Goal: Check status: Check status

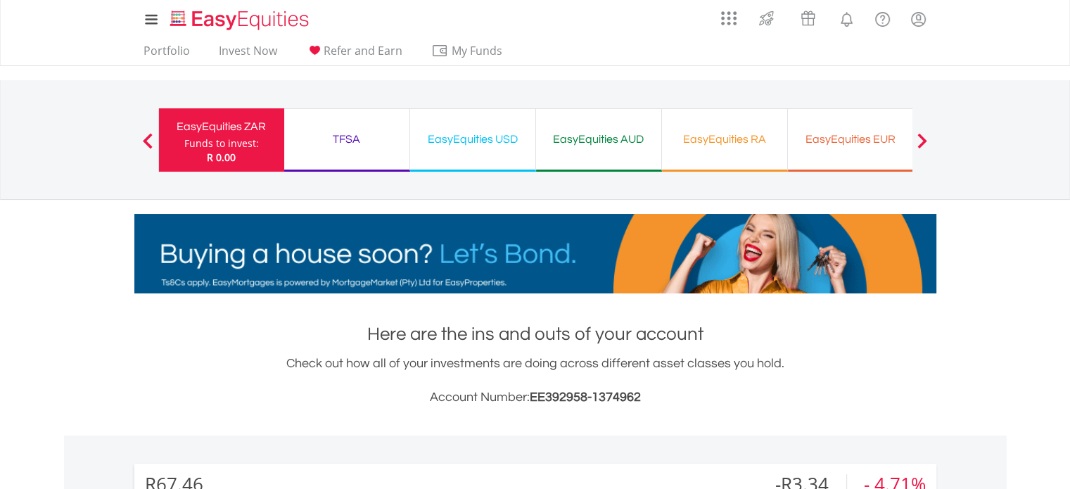
click at [359, 133] on div "TFSA" at bounding box center [347, 139] width 108 height 20
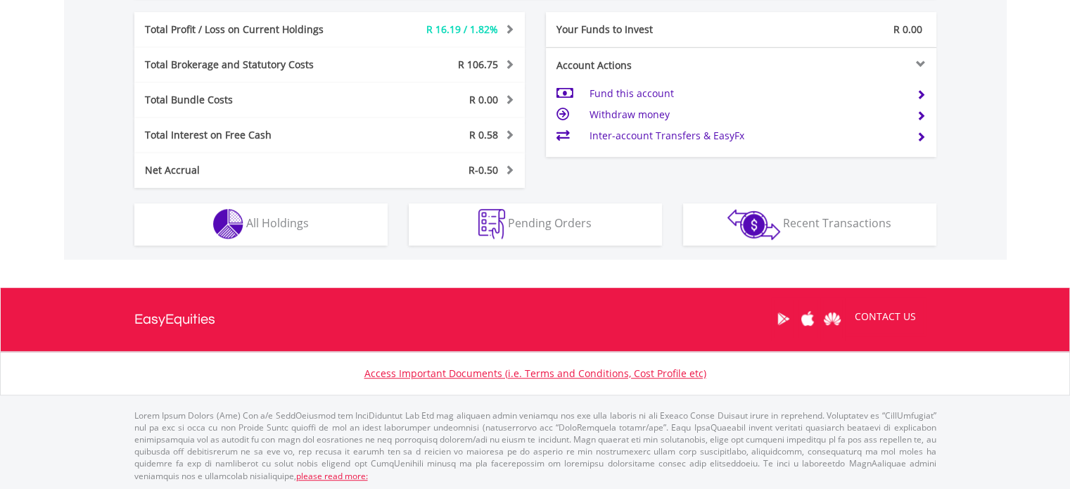
scroll to position [135, 267]
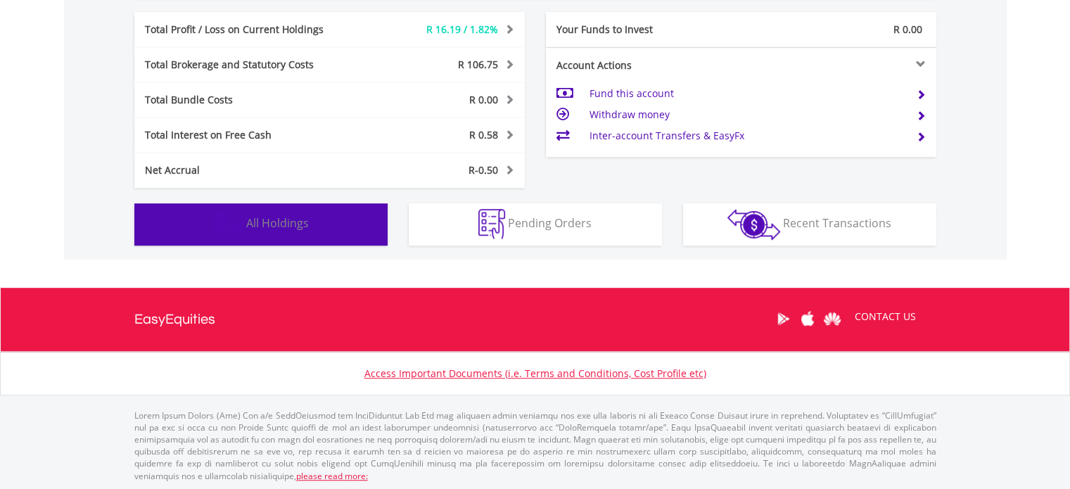
click at [369, 238] on button "Holdings All Holdings" at bounding box center [260, 224] width 253 height 42
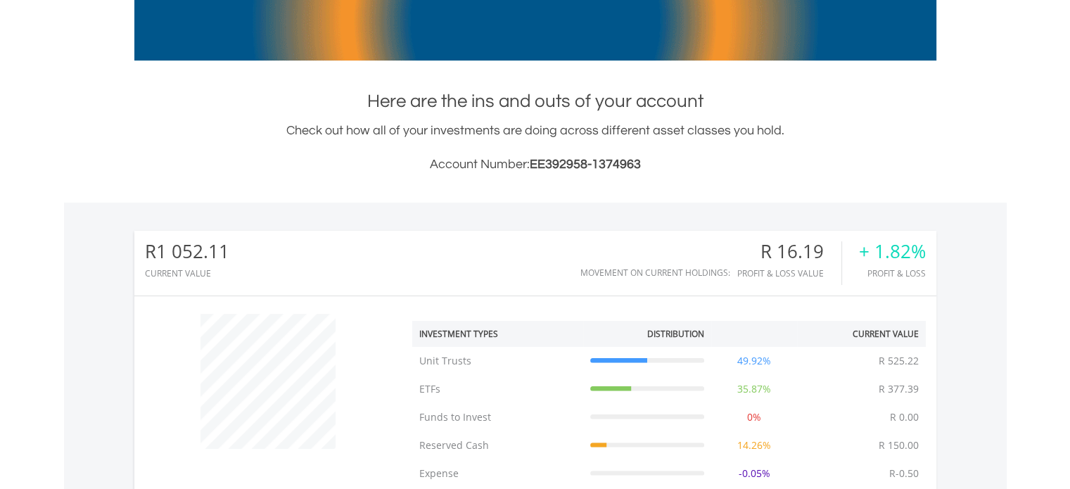
scroll to position [85, 0]
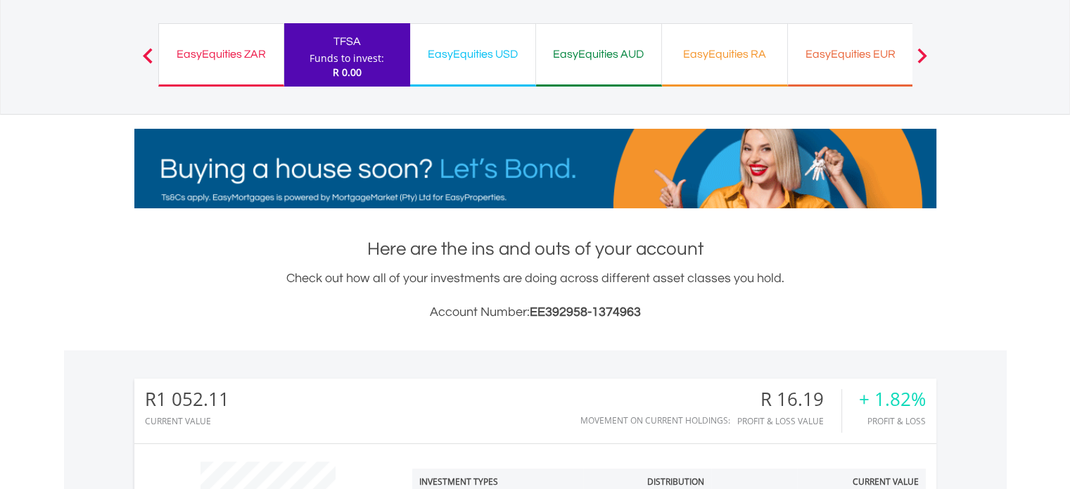
click at [483, 78] on div "EasyEquities USD Funds to invest: R 0.00" at bounding box center [473, 54] width 126 height 63
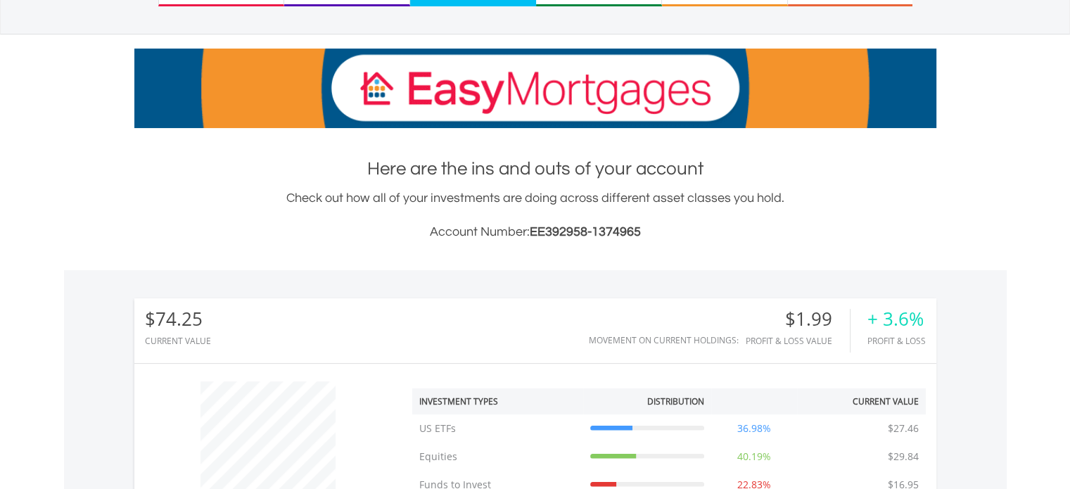
scroll to position [70, 0]
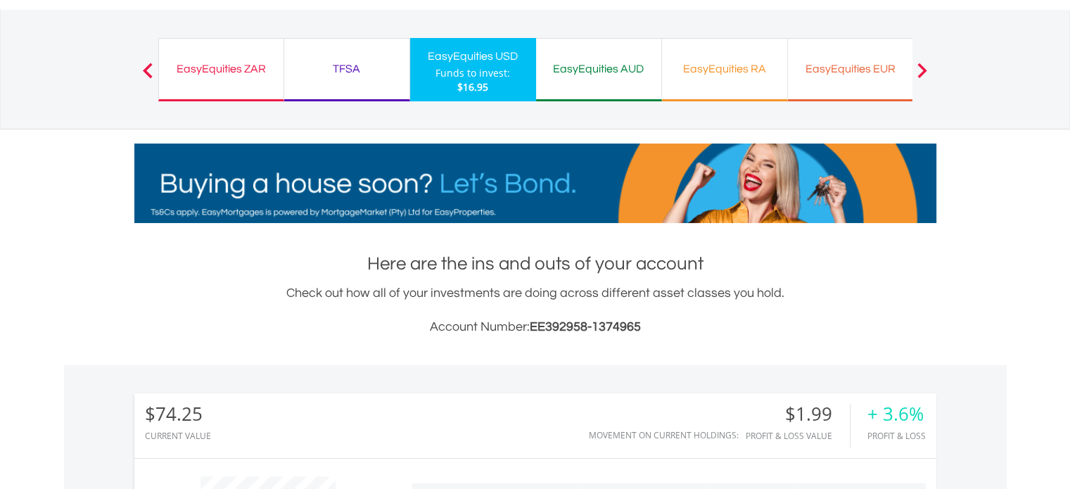
click at [928, 73] on div at bounding box center [922, 70] width 28 height 14
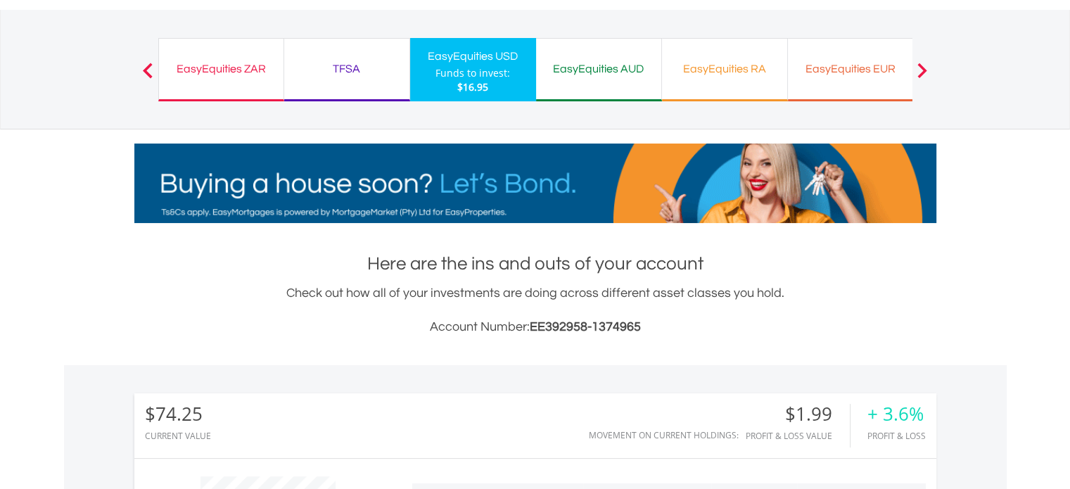
click at [928, 68] on div at bounding box center [922, 70] width 28 height 14
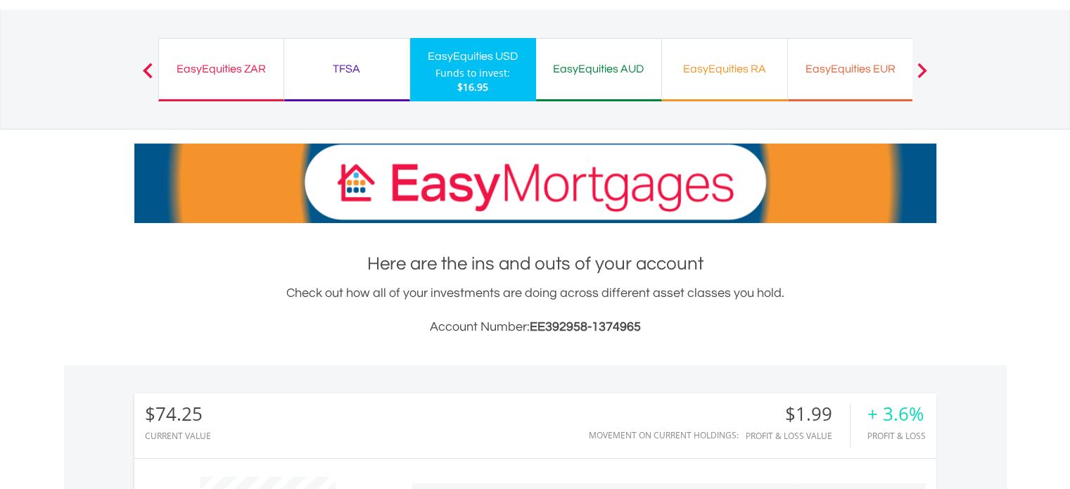
click at [704, 84] on div "EasyEquities RA Funds to invest: $16.95" at bounding box center [725, 69] width 126 height 63
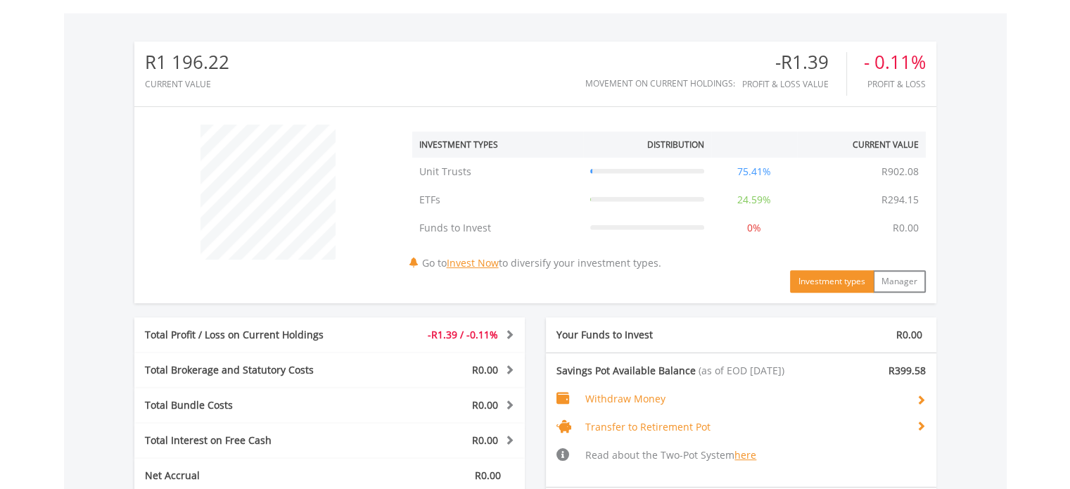
scroll to position [135, 267]
click at [366, 329] on div "-R1.39 / -0.11%" at bounding box center [442, 335] width 162 height 14
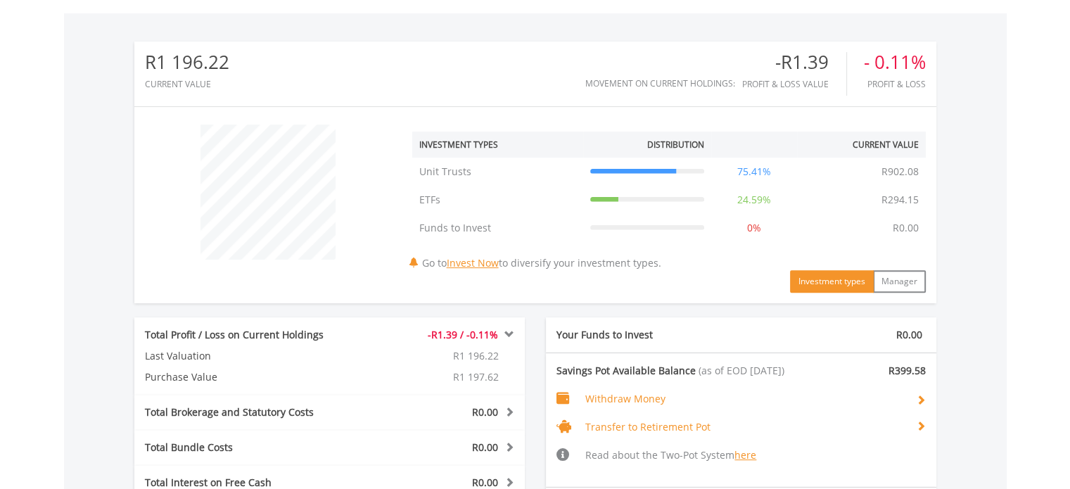
click at [366, 329] on div "-R1.39 / -0.11%" at bounding box center [442, 335] width 162 height 14
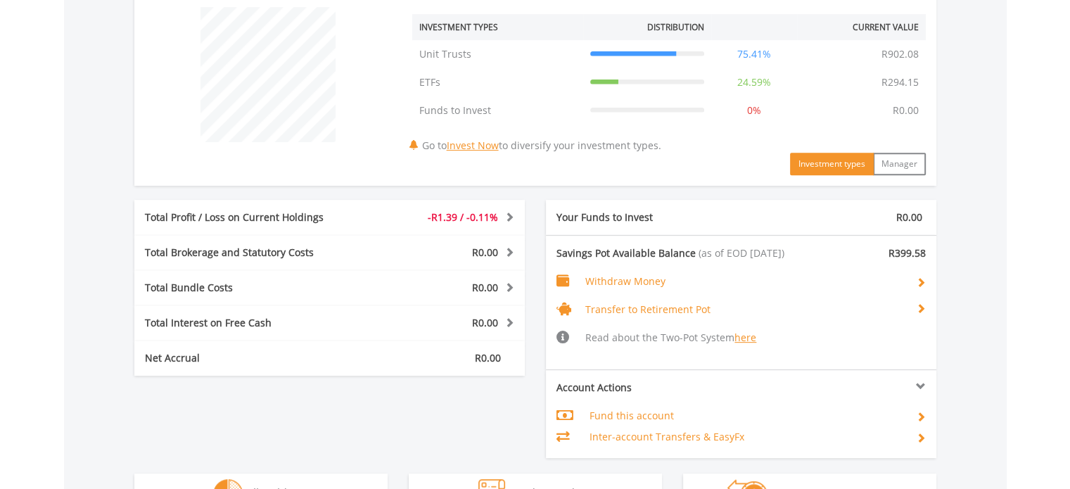
scroll to position [703, 0]
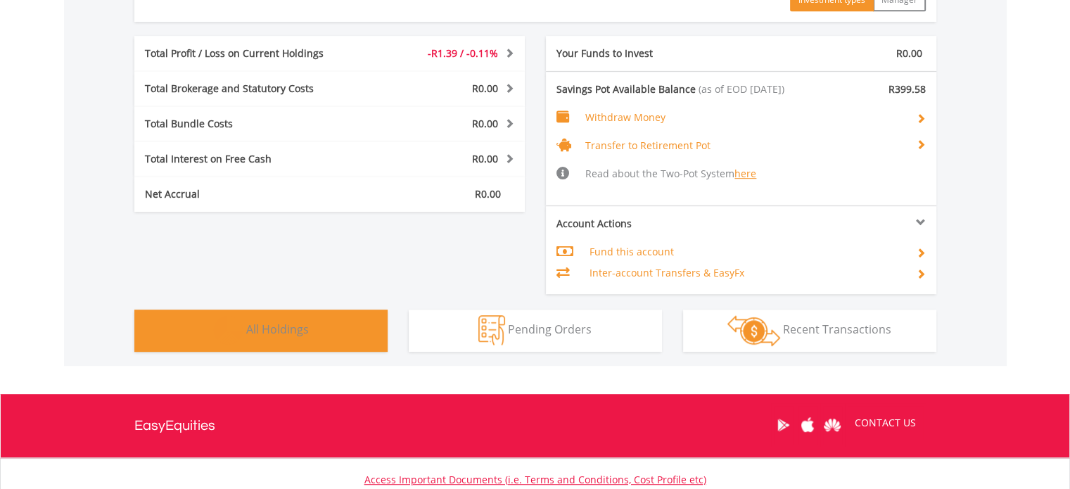
click at [361, 319] on button "Holdings All Holdings" at bounding box center [260, 330] width 253 height 42
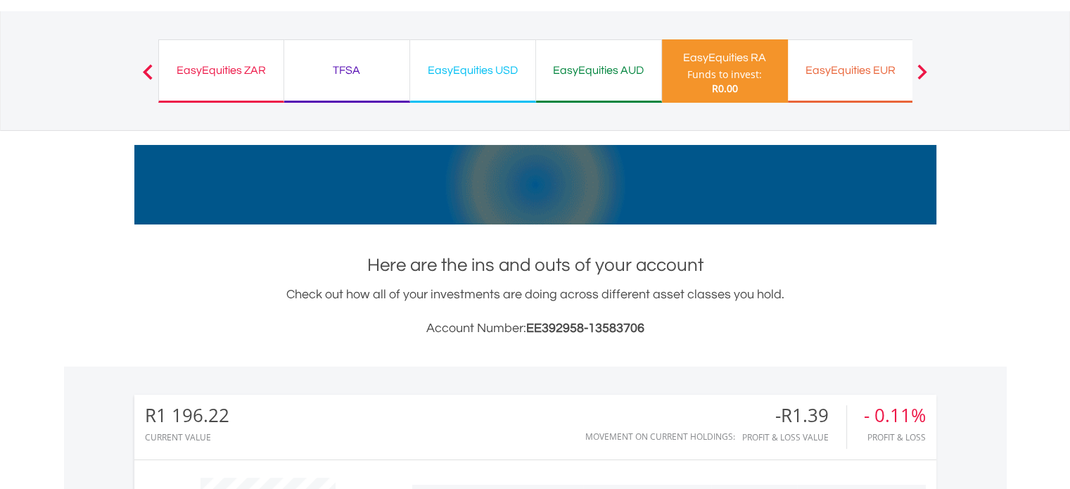
scroll to position [0, 0]
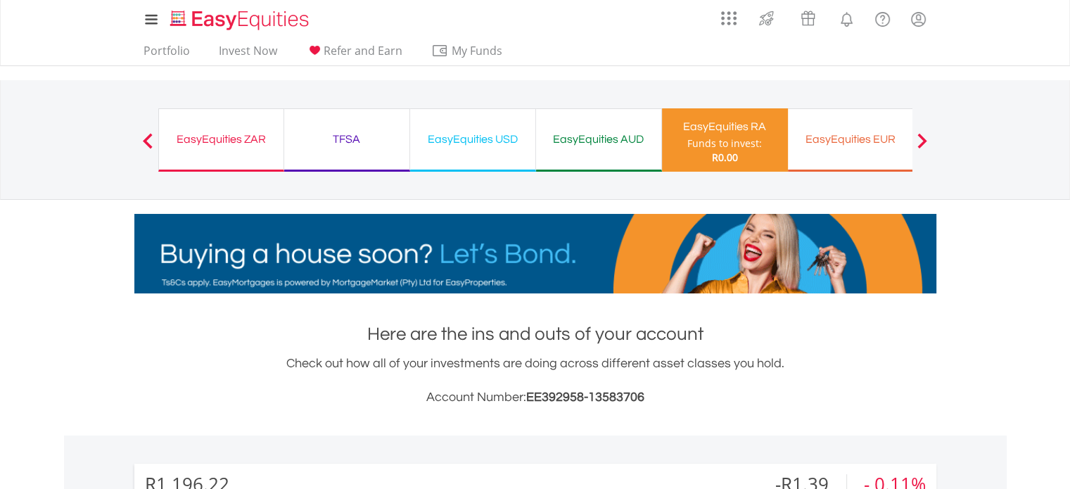
click at [564, 126] on div "EasyEquities AUD Funds to invest: R0.00" at bounding box center [599, 139] width 126 height 63
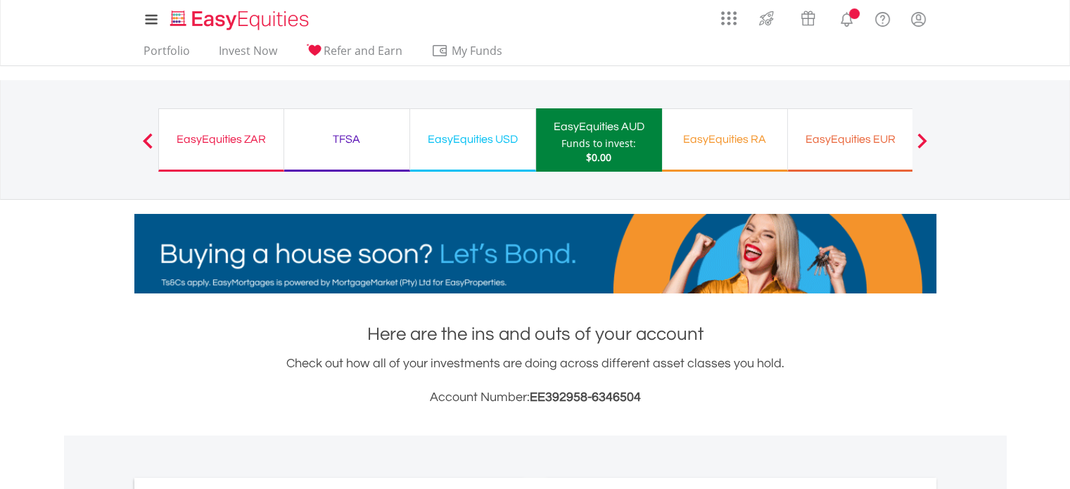
click at [527, 142] on div "EasyEquities USD Funds to invest: $0.00" at bounding box center [473, 139] width 126 height 63
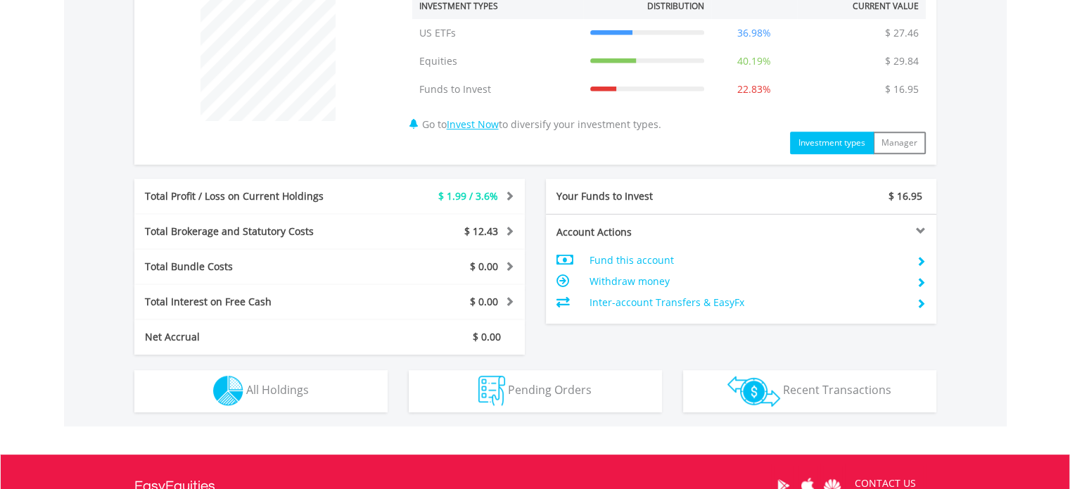
scroll to position [727, 0]
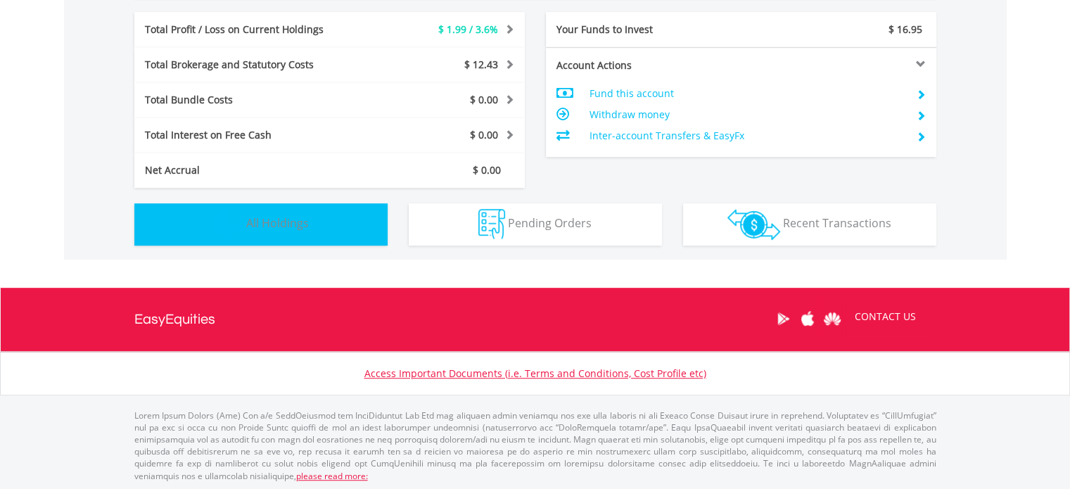
click at [300, 222] on span "All Holdings" at bounding box center [277, 222] width 63 height 15
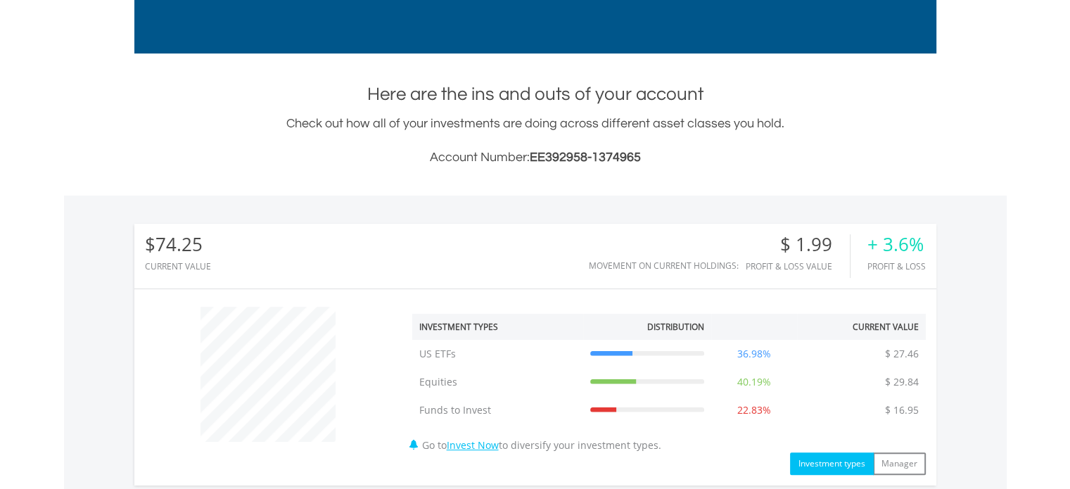
scroll to position [0, 0]
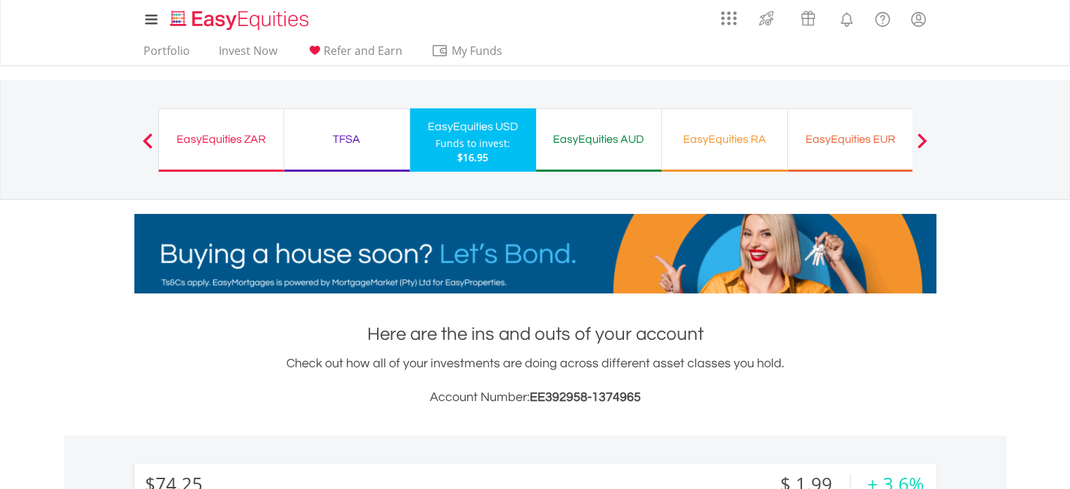
click at [335, 122] on div "TFSA Funds to invest: $16.95" at bounding box center [347, 139] width 126 height 63
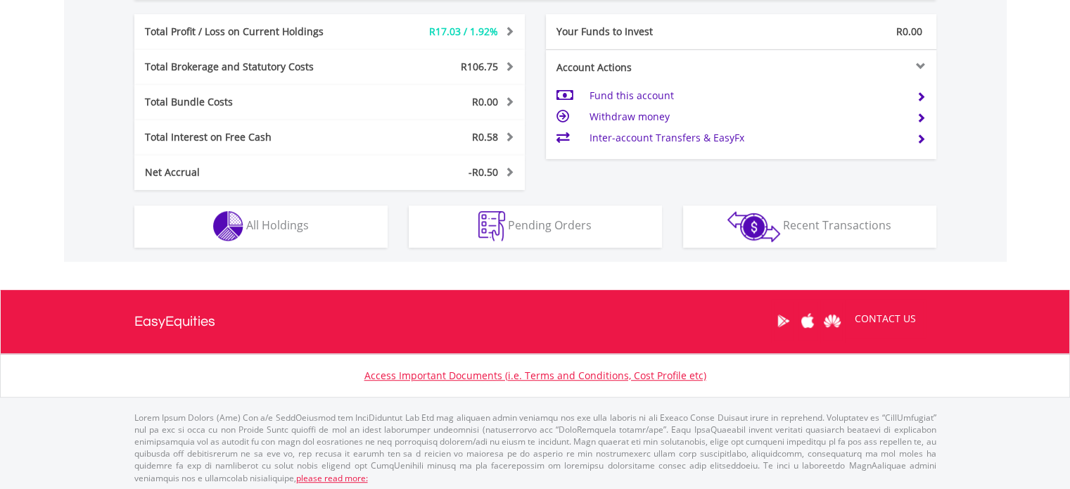
scroll to position [783, 0]
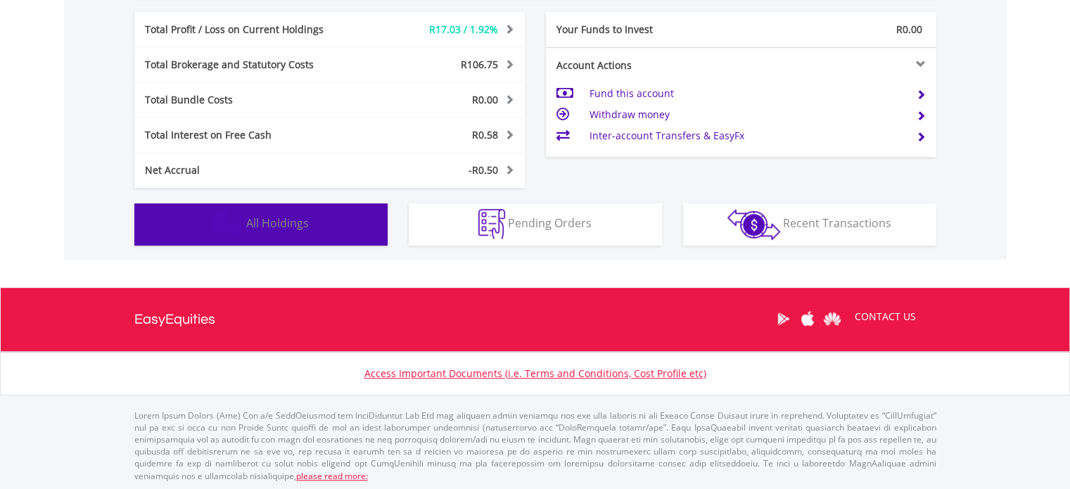
click at [366, 216] on button "Holdings All Holdings" at bounding box center [260, 224] width 253 height 42
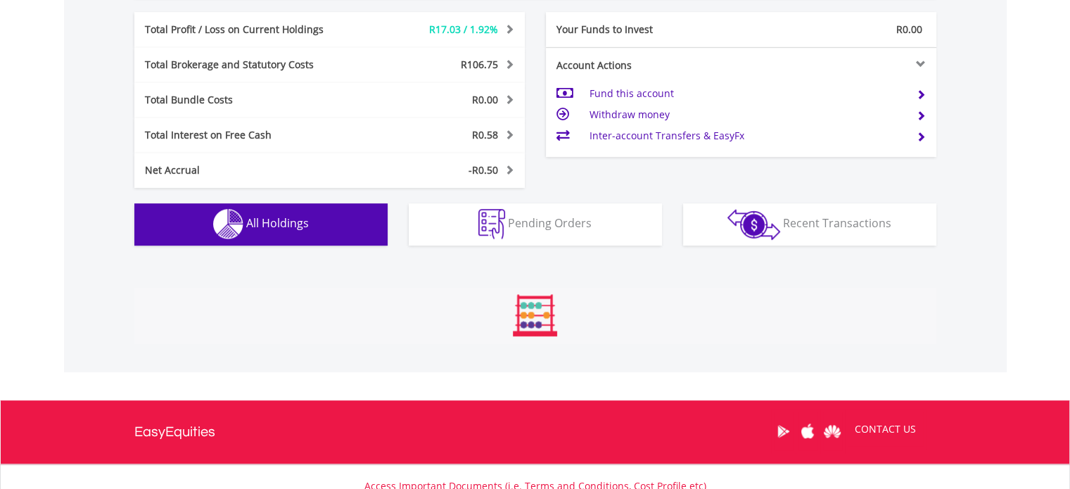
scroll to position [1070, 0]
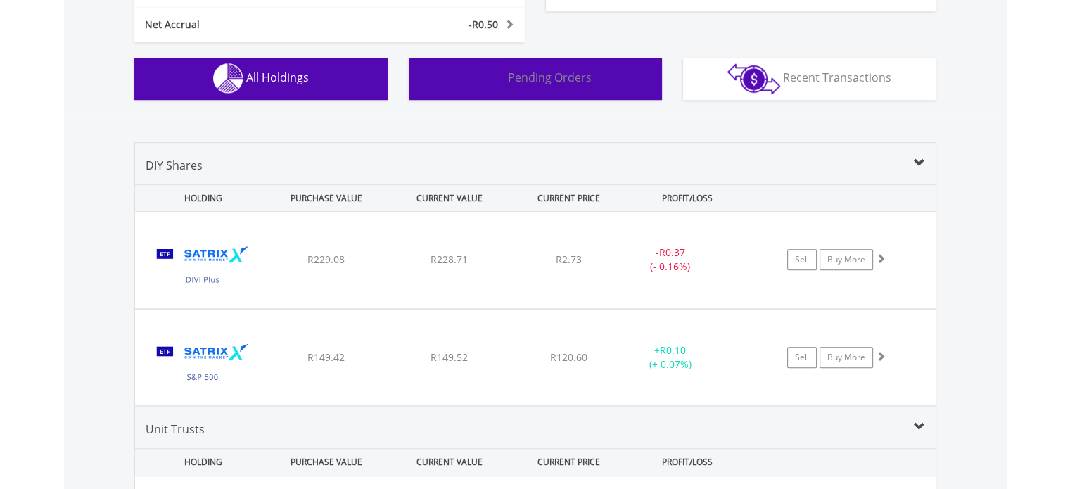
click at [587, 89] on button "Pending Orders Pending Orders" at bounding box center [535, 79] width 253 height 42
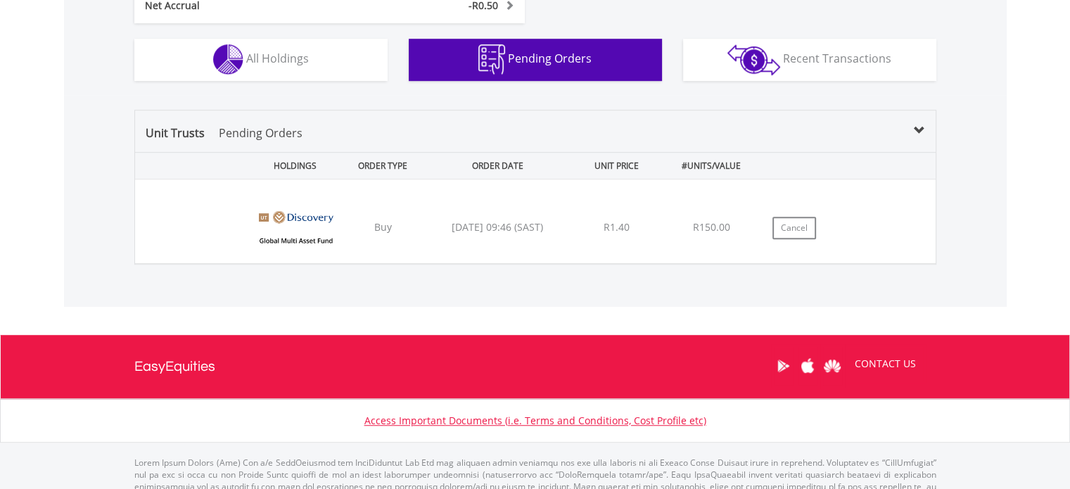
scroll to position [924, 0]
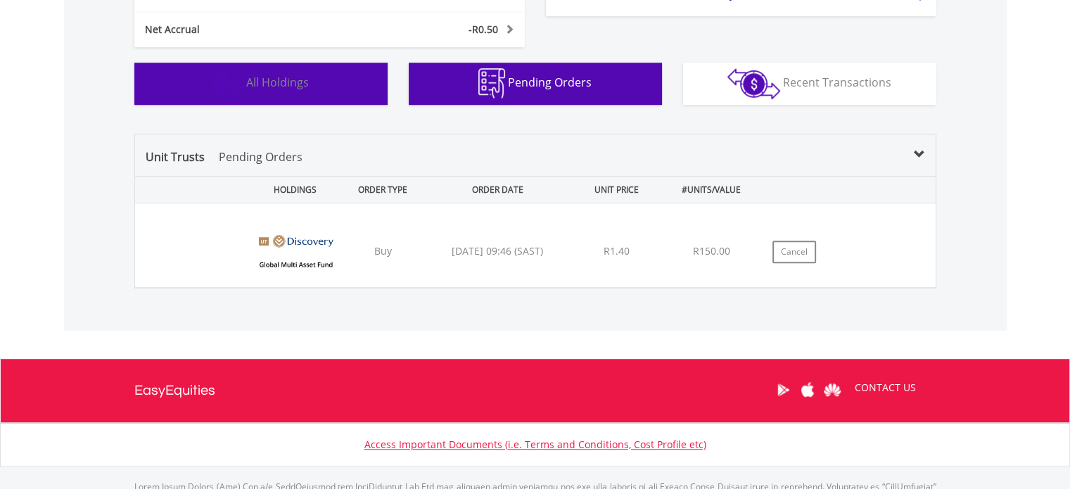
click at [347, 89] on button "Holdings All Holdings" at bounding box center [260, 84] width 253 height 42
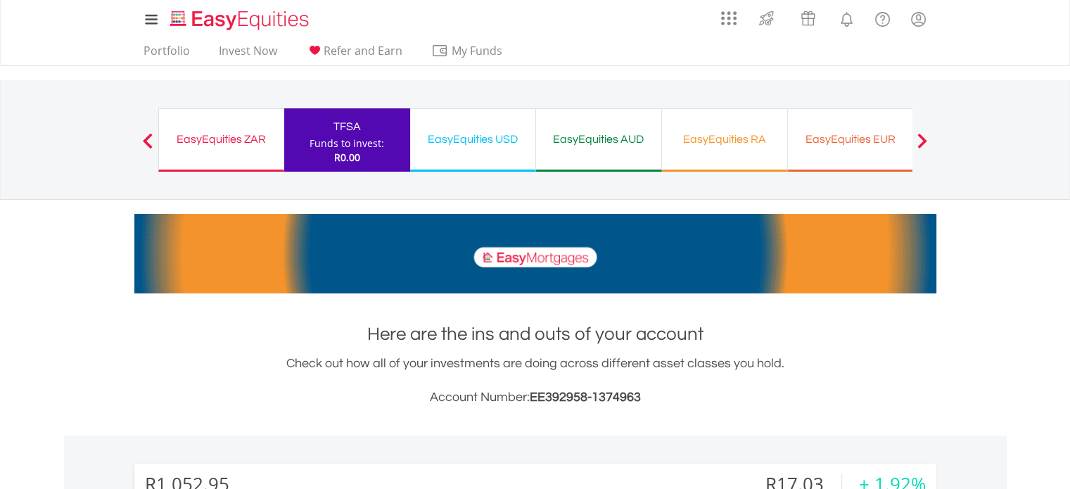
scroll to position [0, 0]
